Goal: Check status: Check status

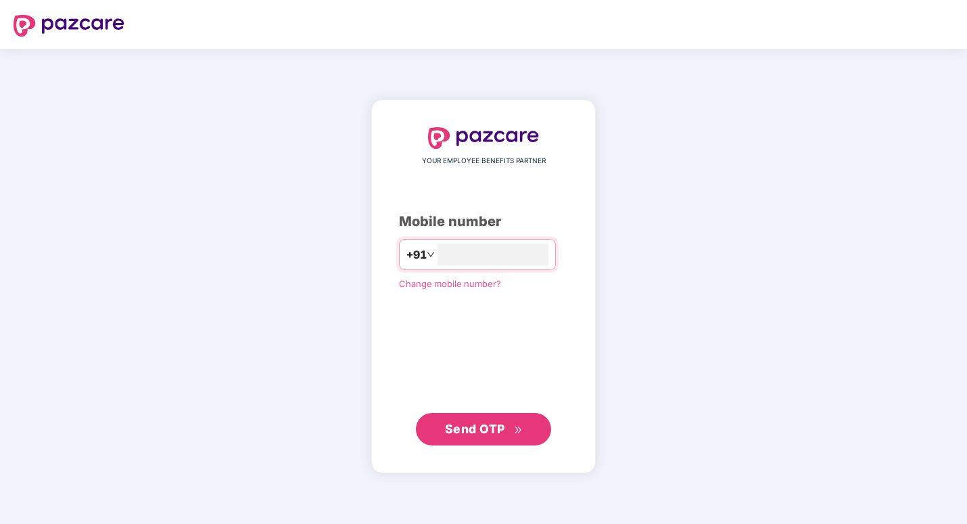
type input "**********"
click at [454, 426] on span "Send OTP" at bounding box center [475, 428] width 60 height 14
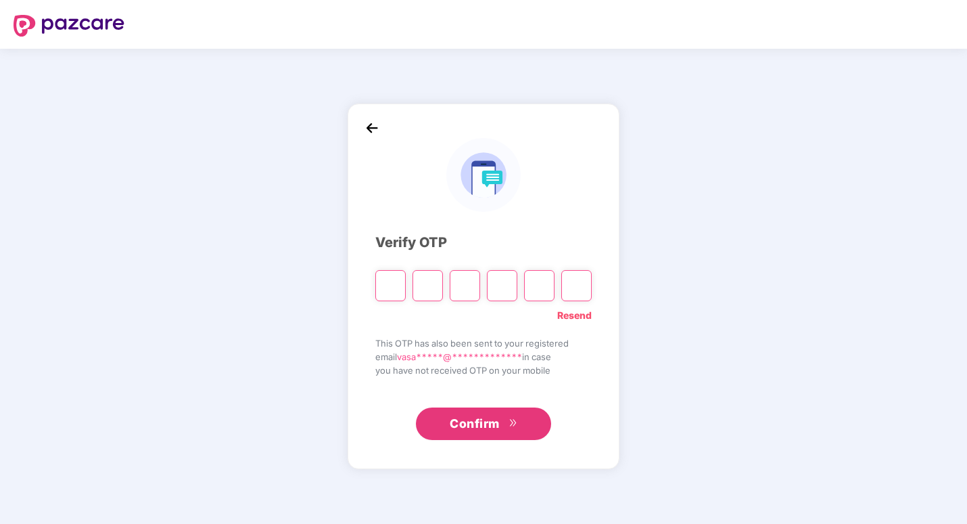
type input "*"
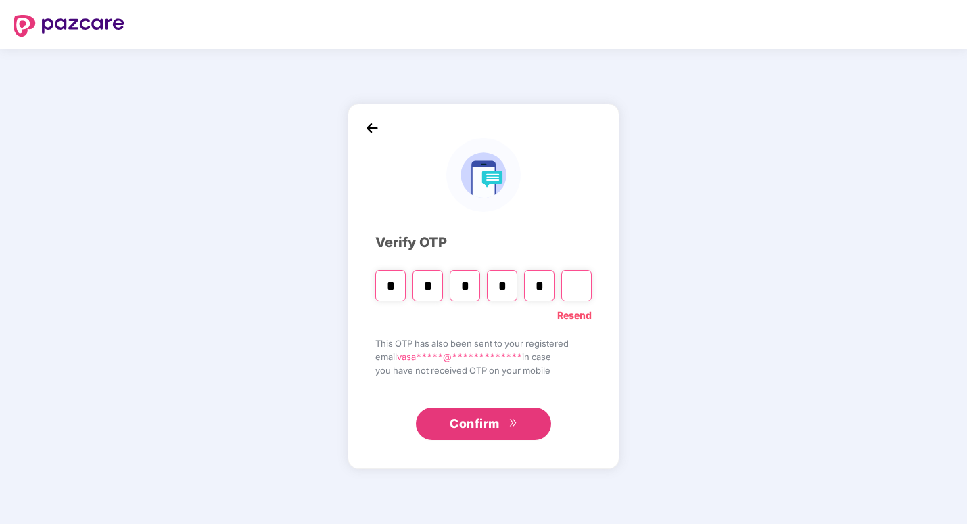
type input "*"
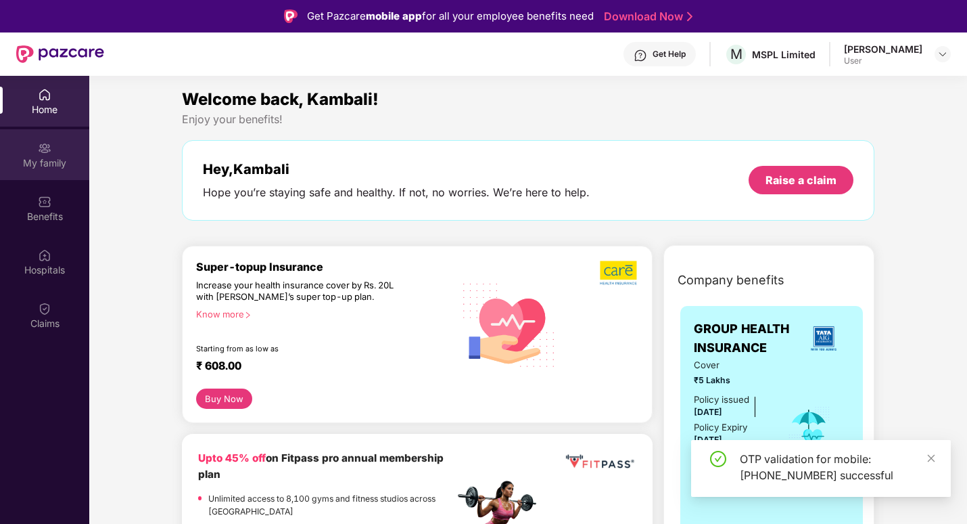
click at [39, 160] on div "My family" at bounding box center [44, 163] width 89 height 14
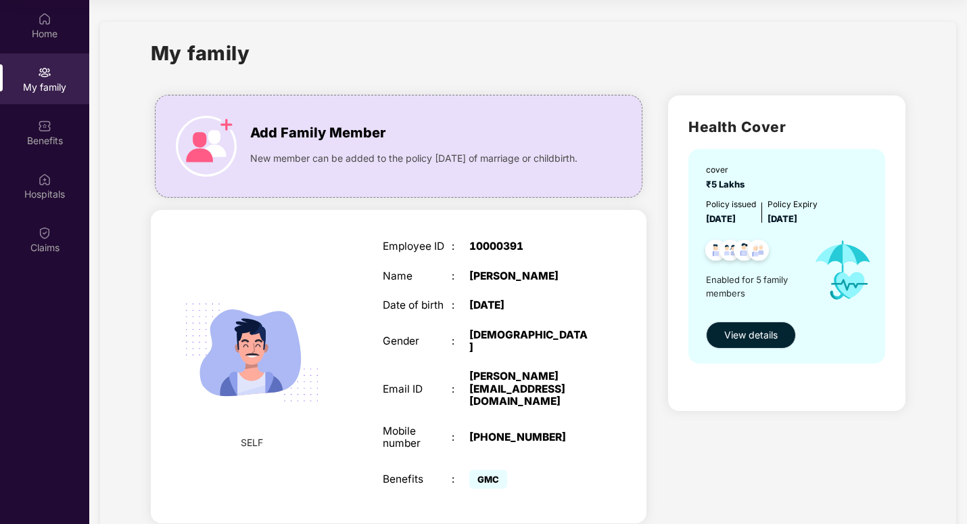
click at [722, 339] on button "View details" at bounding box center [751, 334] width 90 height 27
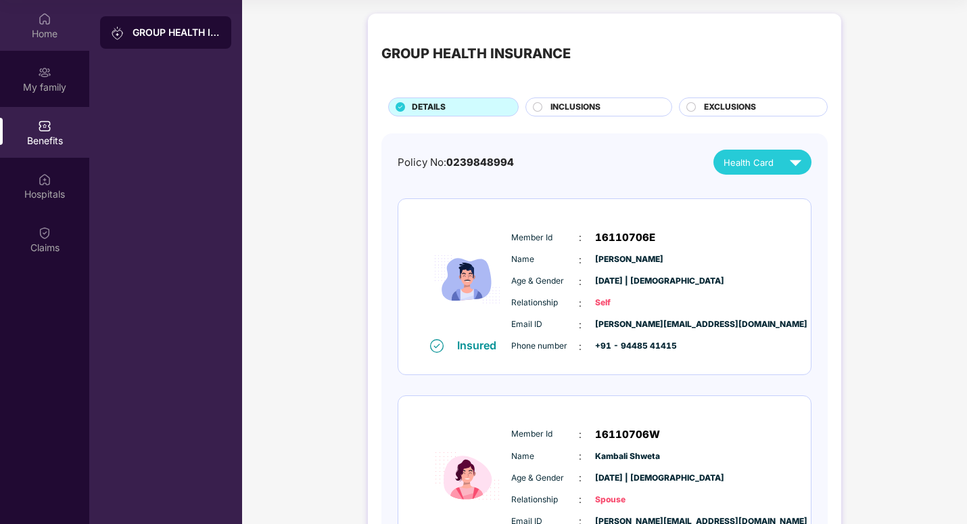
click at [48, 30] on div "Home" at bounding box center [44, 34] width 89 height 14
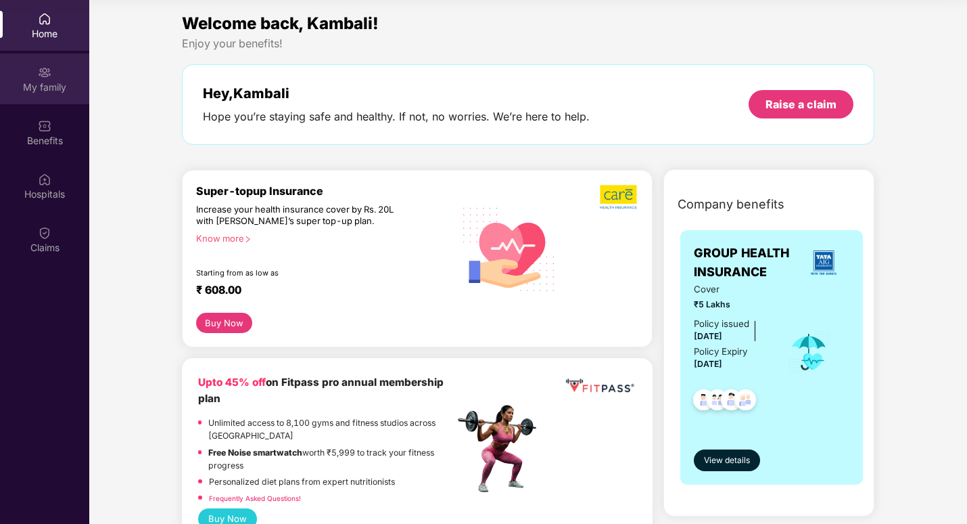
click at [43, 89] on div "My family" at bounding box center [44, 87] width 89 height 14
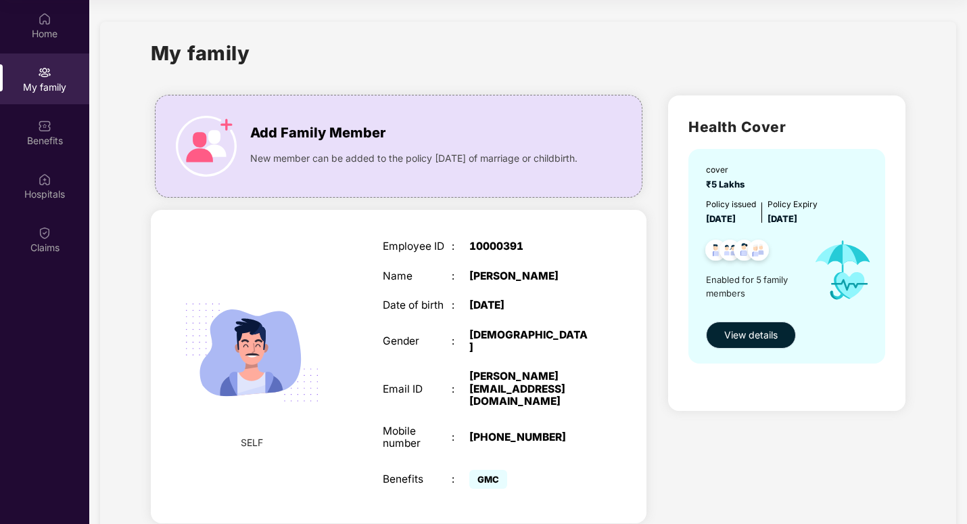
click at [738, 339] on span "View details" at bounding box center [750, 334] width 53 height 15
